Goal: Register for event/course

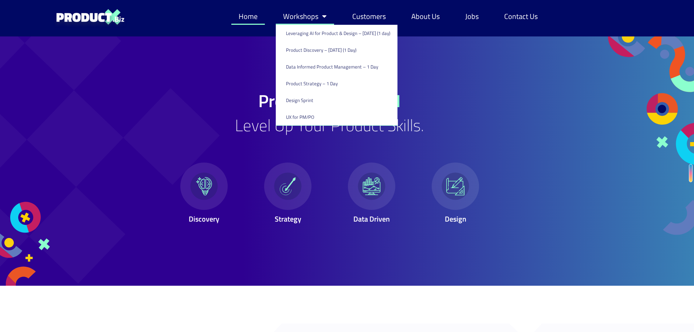
click at [313, 17] on link "Workshops" at bounding box center [305, 16] width 58 height 17
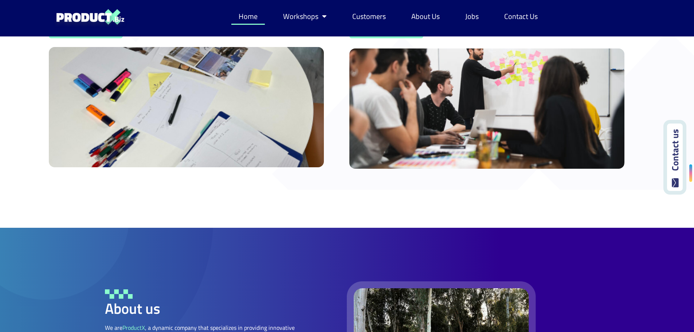
scroll to position [530, 0]
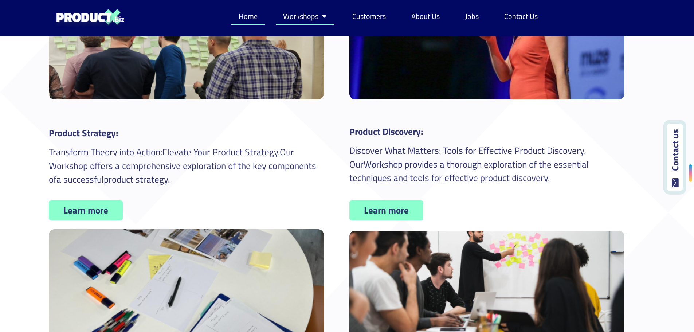
click at [324, 16] on span "Menu" at bounding box center [322, 16] width 8 height 15
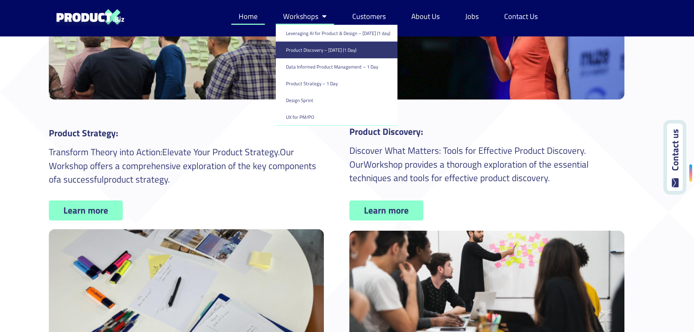
click at [316, 49] on link "Product Discovery​ – [DATE] (1 Day)" at bounding box center [337, 50] width 122 height 17
